Goal: Communication & Community: Share content

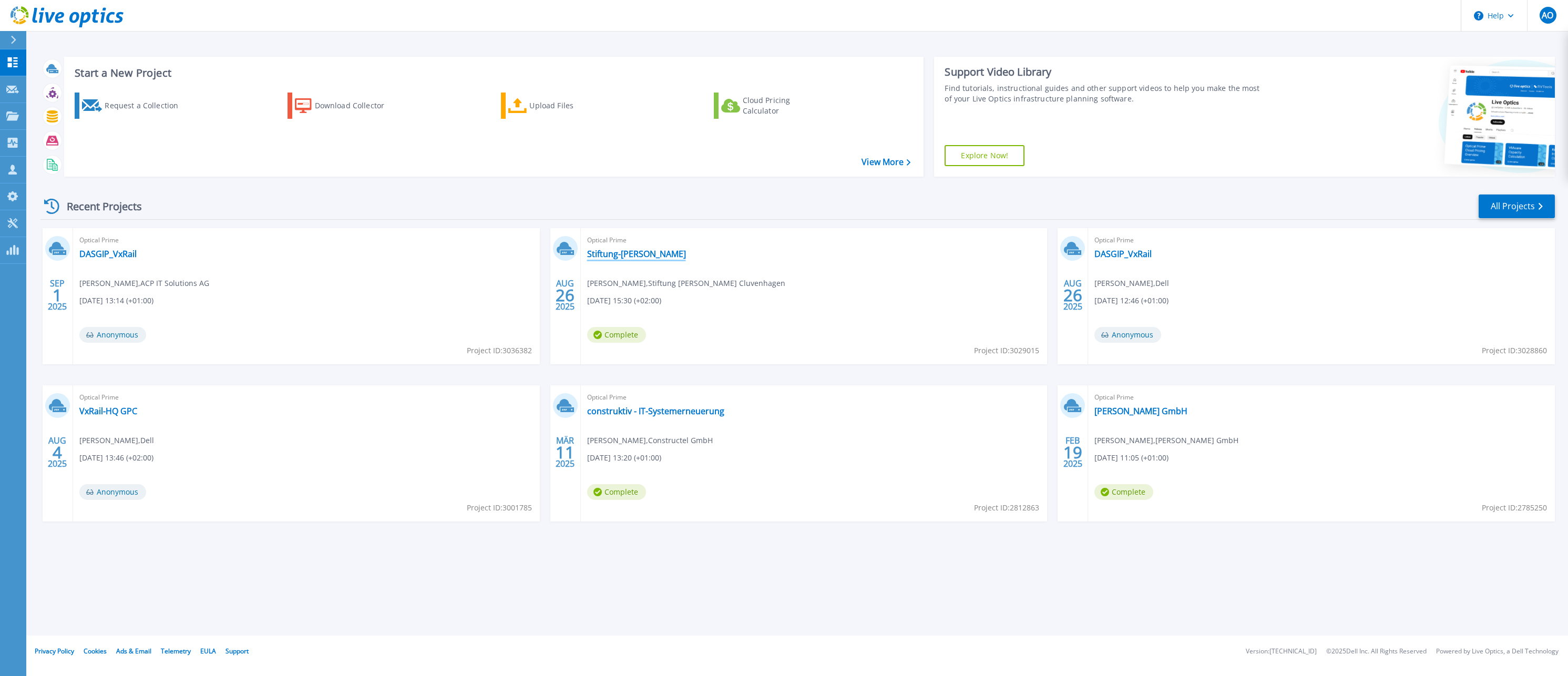
click at [637, 255] on link "Stiftung-Waldheim Cluvenhagen" at bounding box center [637, 253] width 99 height 10
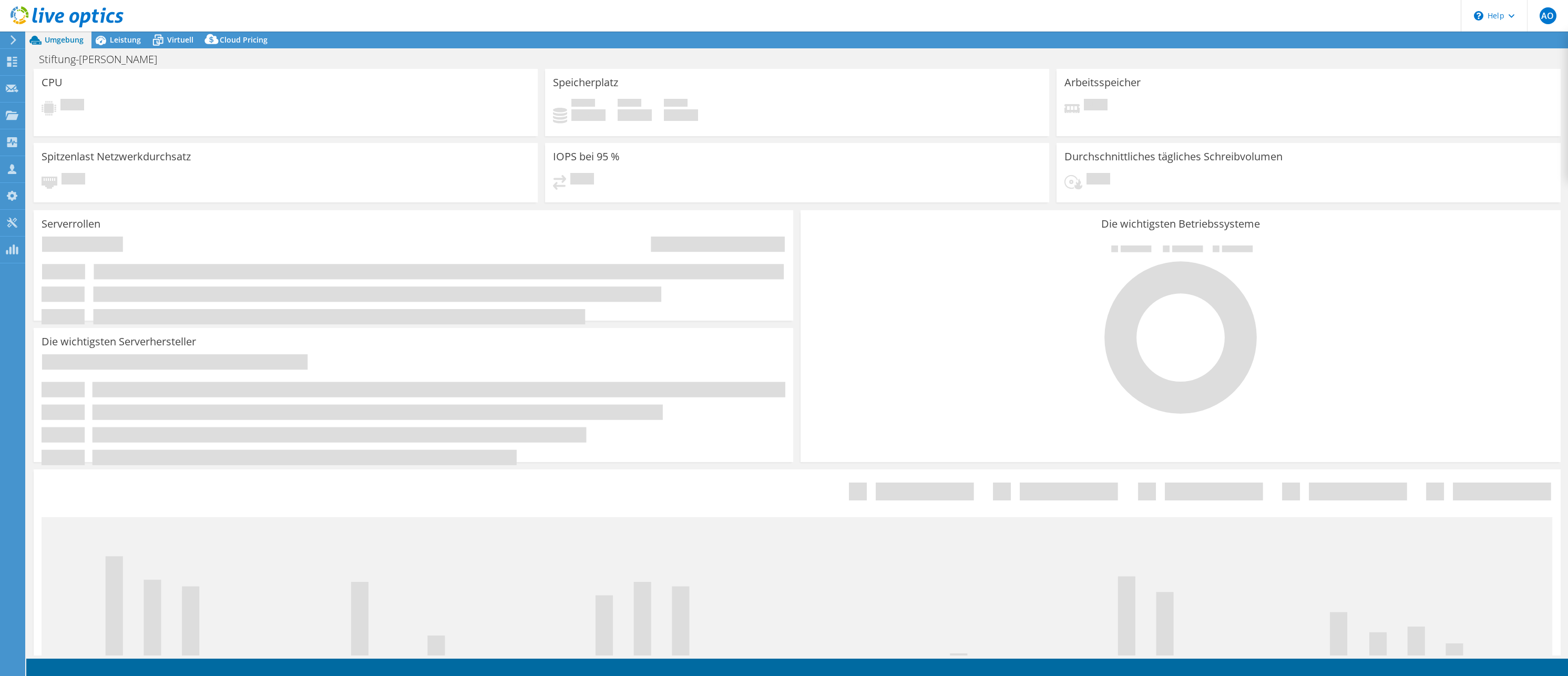
select select "USD"
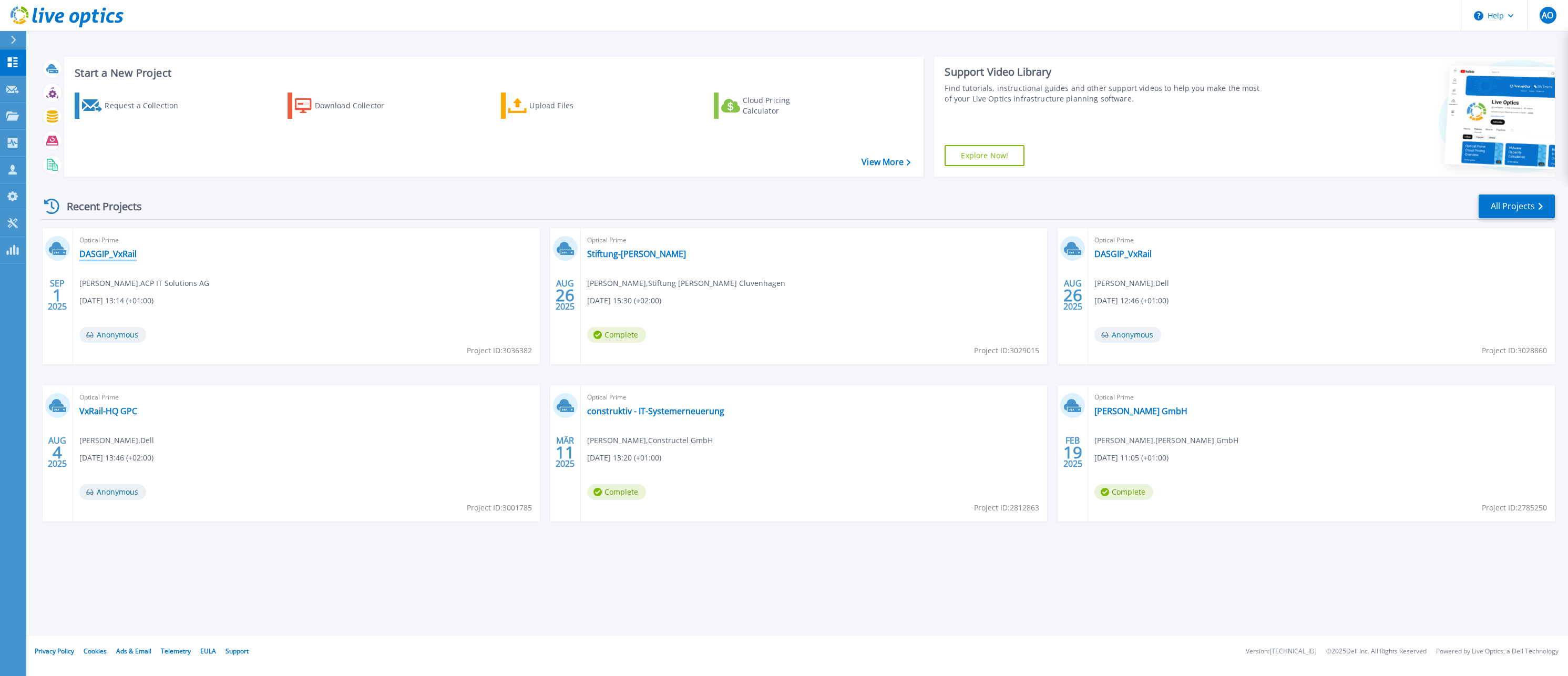
click at [105, 250] on link "DASGIP_VxRail" at bounding box center [108, 253] width 58 height 10
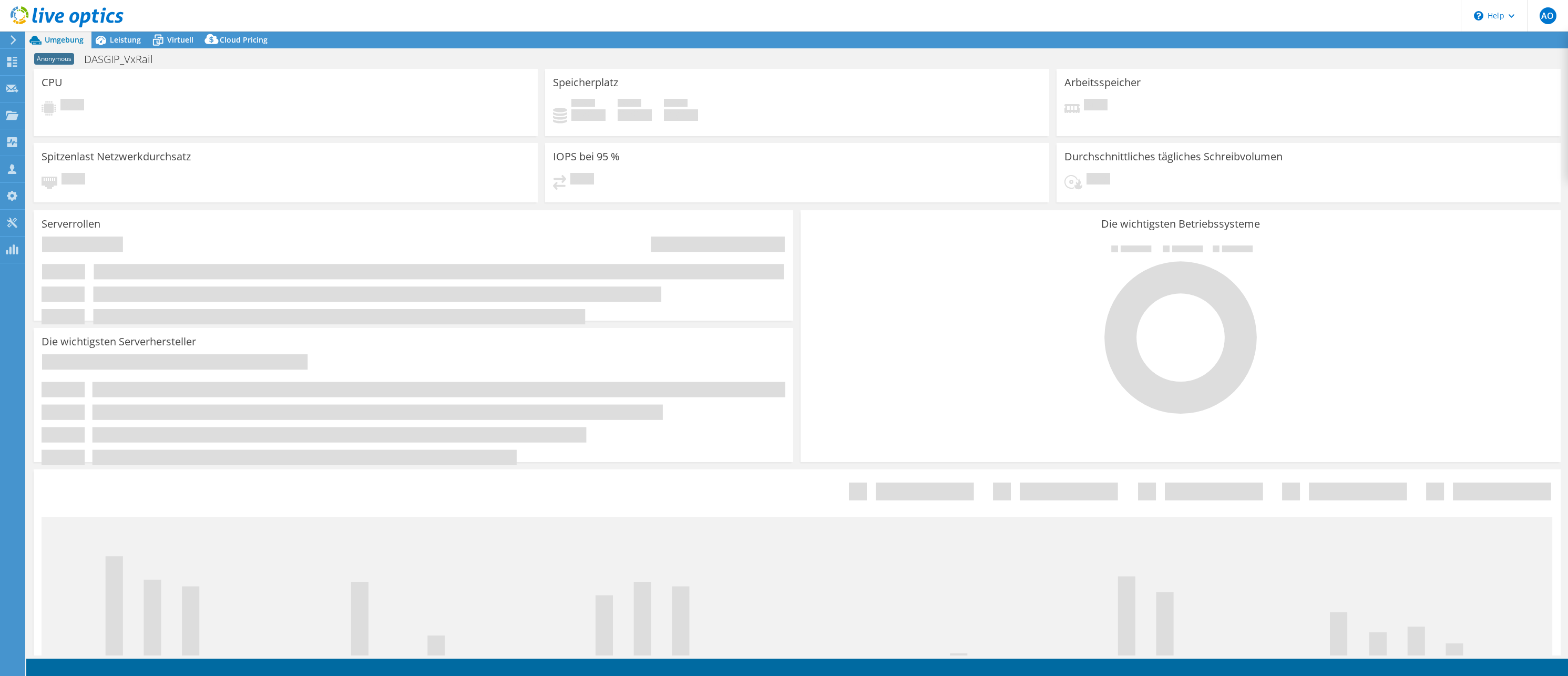
select select "USD"
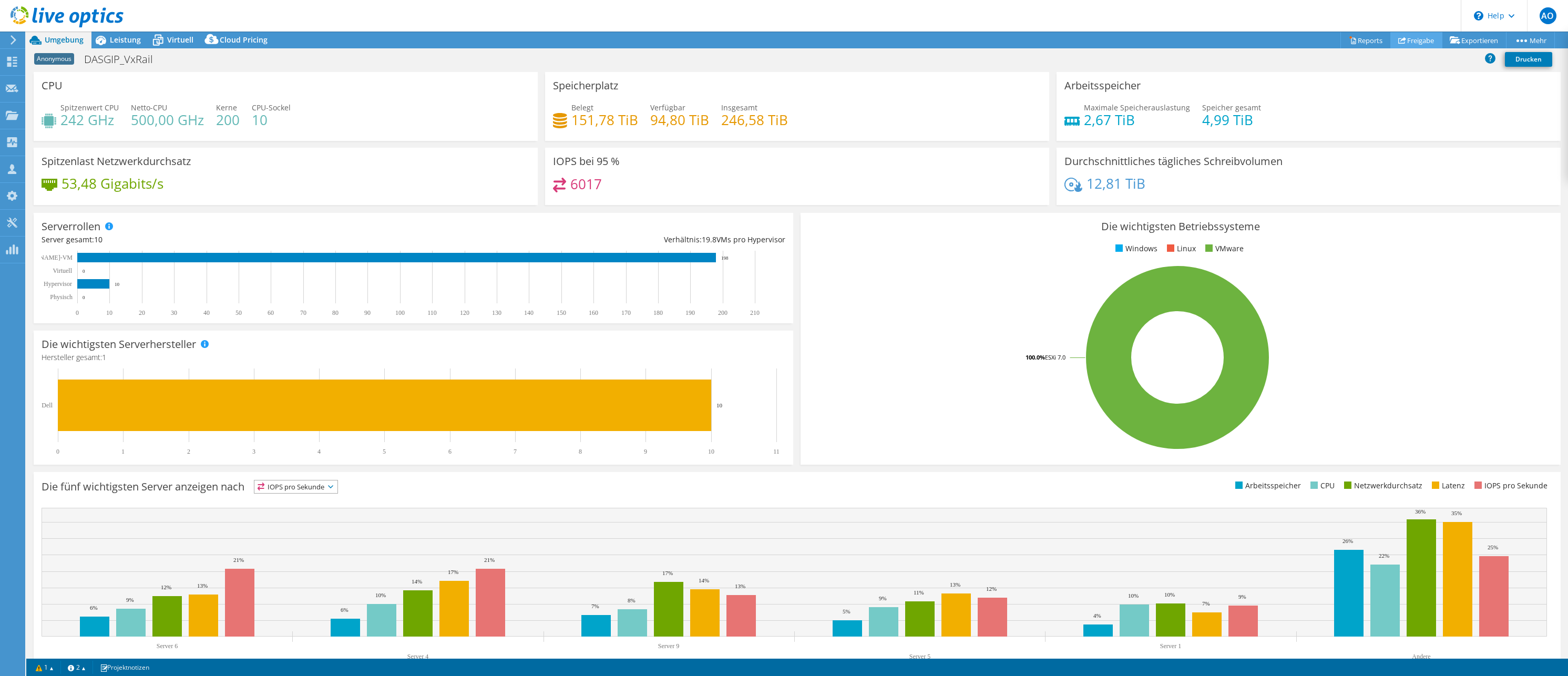
click at [1411, 42] on link "Freigabe" at bounding box center [1416, 40] width 52 height 17
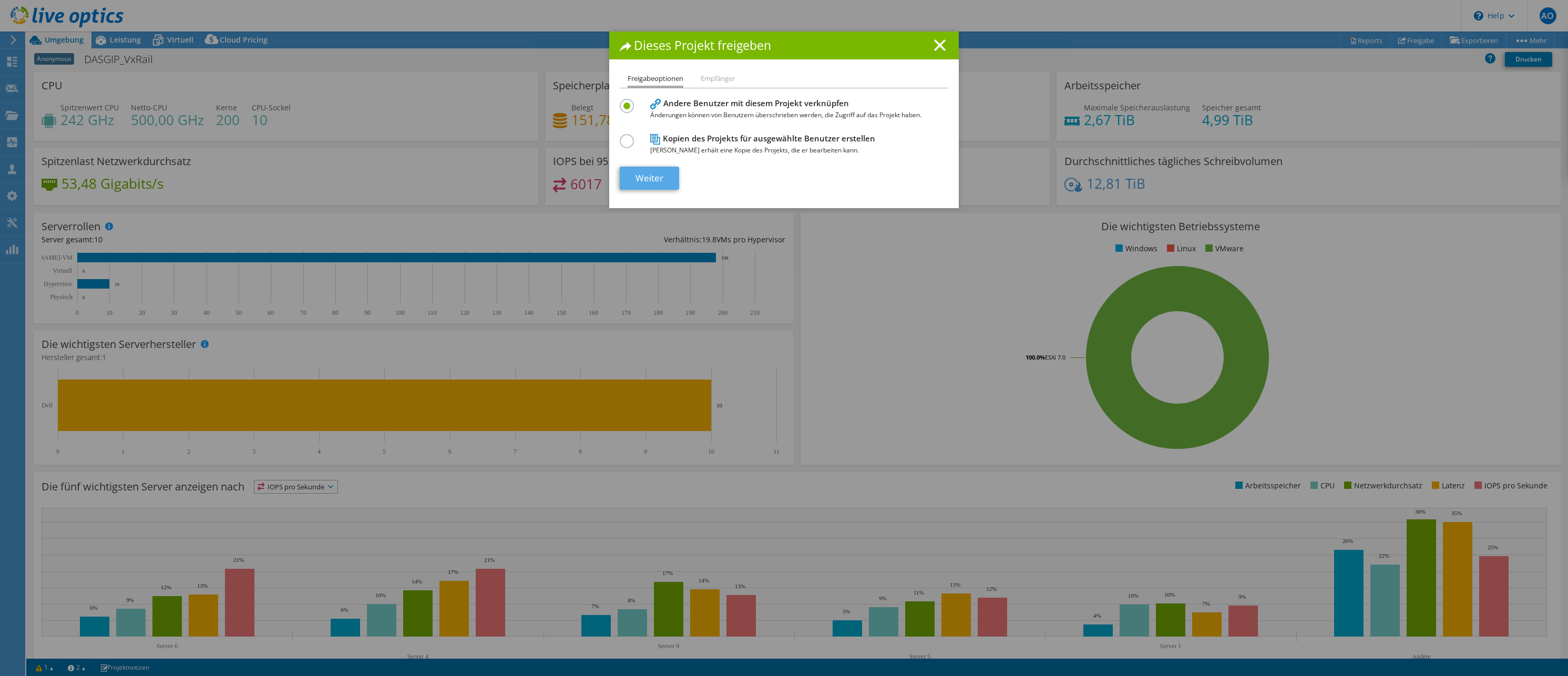
click at [647, 182] on link "Weiter" at bounding box center [650, 178] width 60 height 23
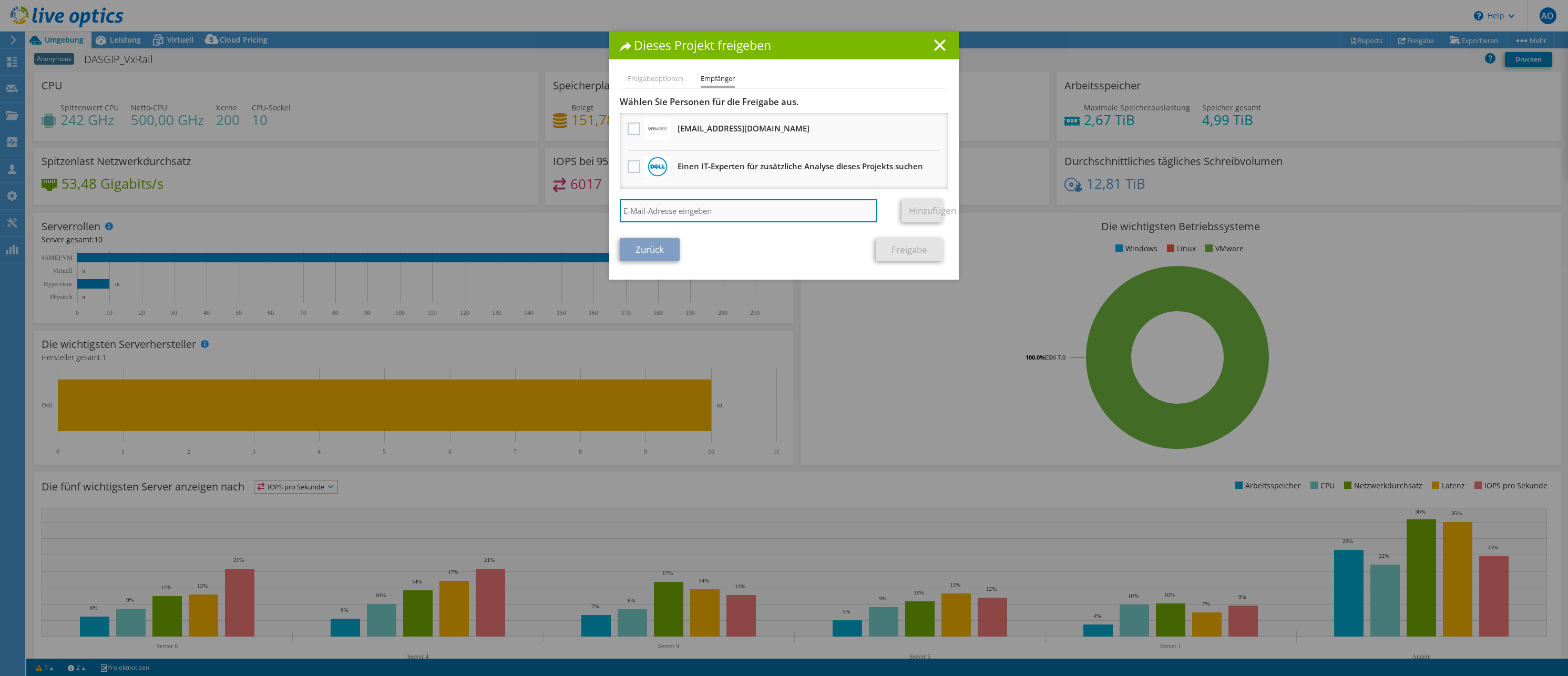
click at [685, 216] on input "search" at bounding box center [748, 210] width 258 height 23
type input "julian.kuenzel@acp.de"
click at [925, 207] on link "Hinzufügen" at bounding box center [922, 210] width 42 height 23
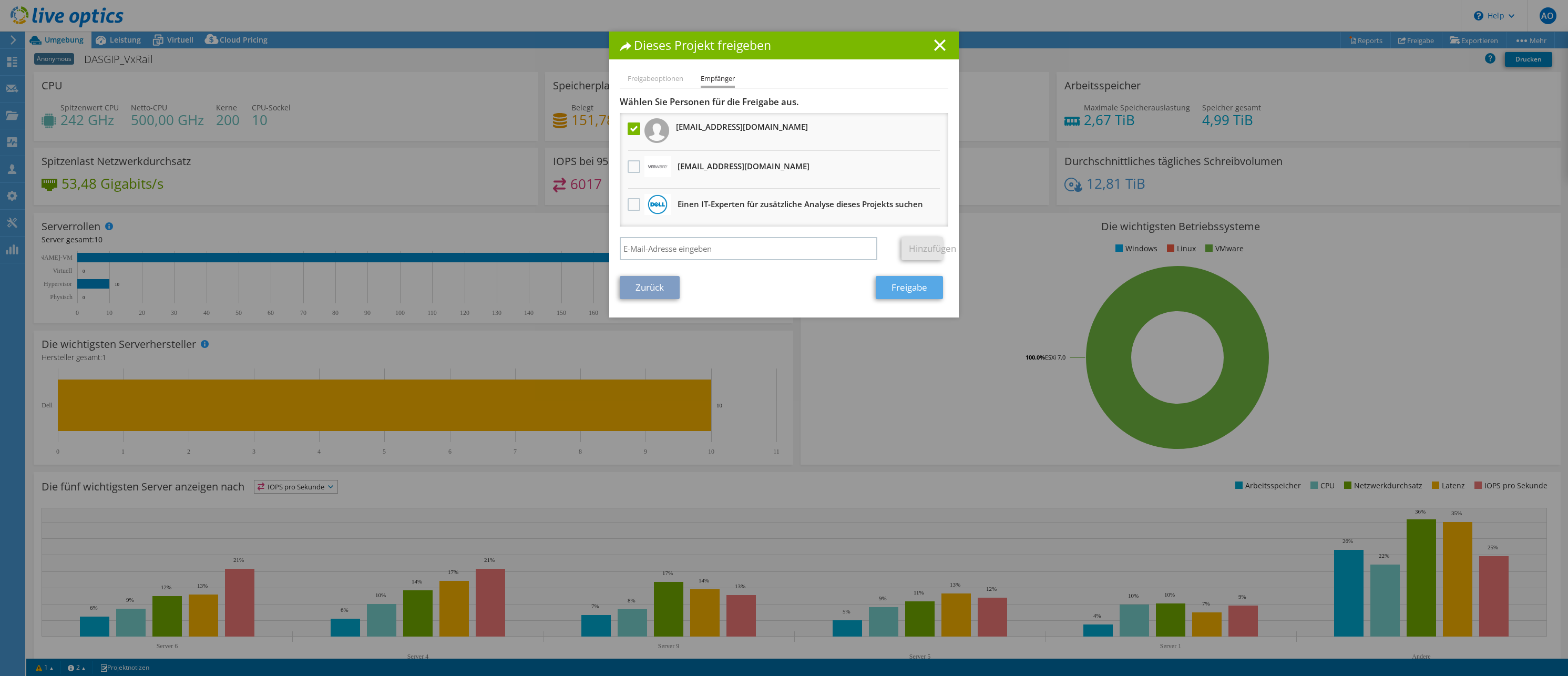
click at [906, 286] on link "Freigabe" at bounding box center [909, 287] width 67 height 23
